Goal: Transaction & Acquisition: Purchase product/service

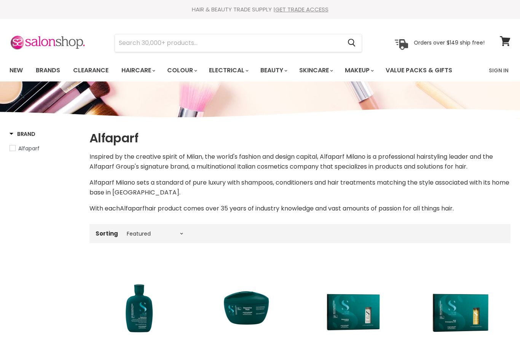
select select "manual"
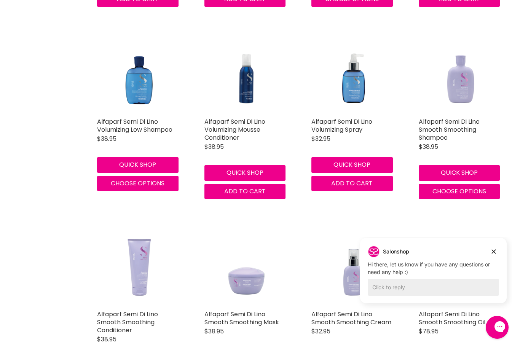
scroll to position [1184, 0]
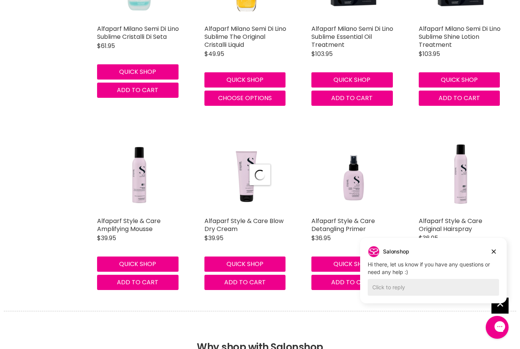
select select "manual"
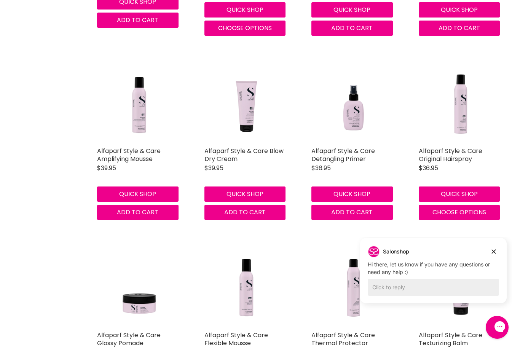
scroll to position [2321, 0]
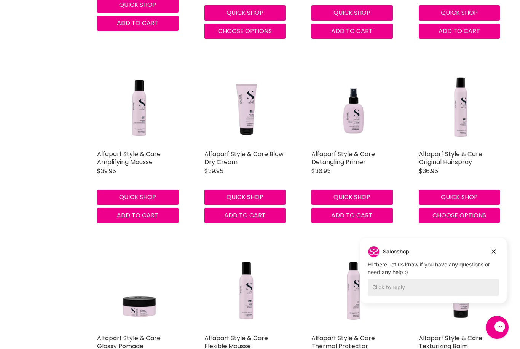
click at [138, 101] on img "Main content" at bounding box center [139, 104] width 84 height 84
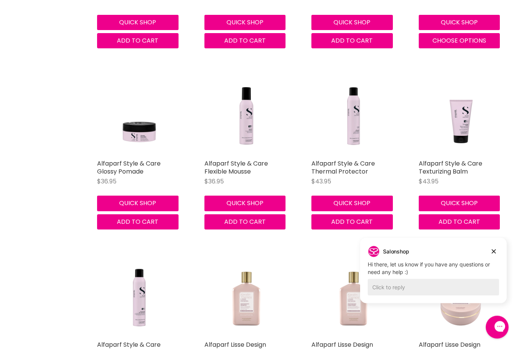
scroll to position [2500, 0]
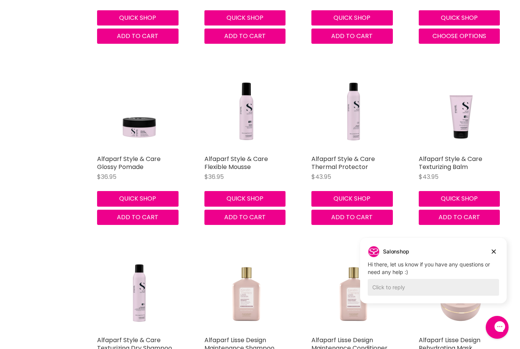
click at [253, 103] on img "Main content" at bounding box center [246, 109] width 84 height 84
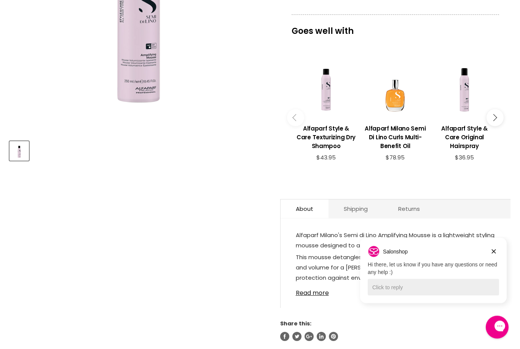
scroll to position [214, 0]
